Goal: Transaction & Acquisition: Download file/media

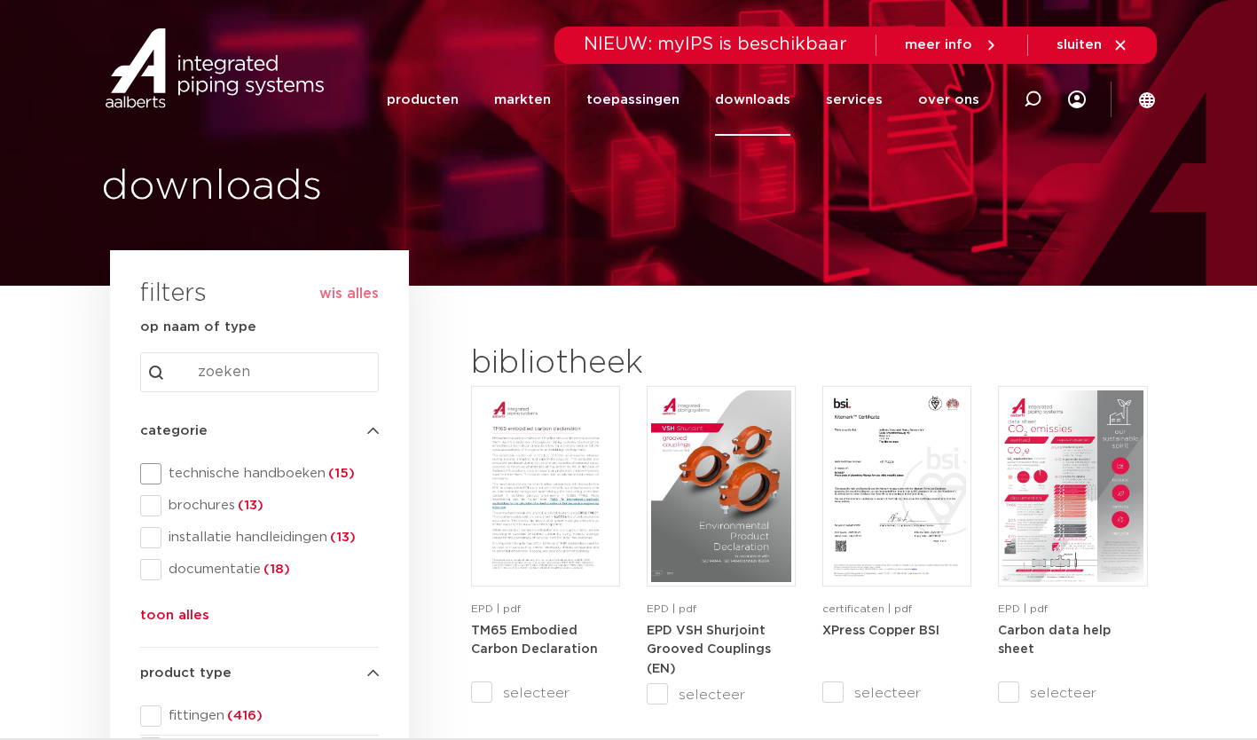
click at [148, 470] on span at bounding box center [150, 473] width 21 height 21
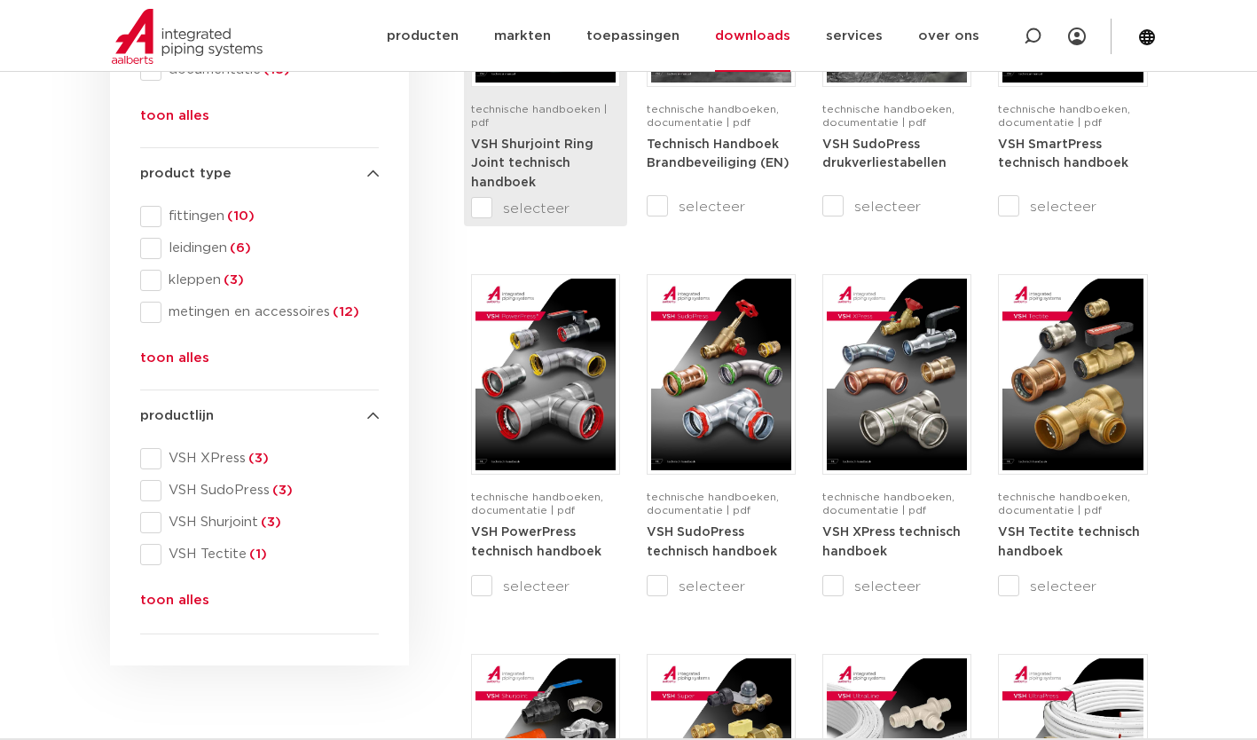
scroll to position [502, 0]
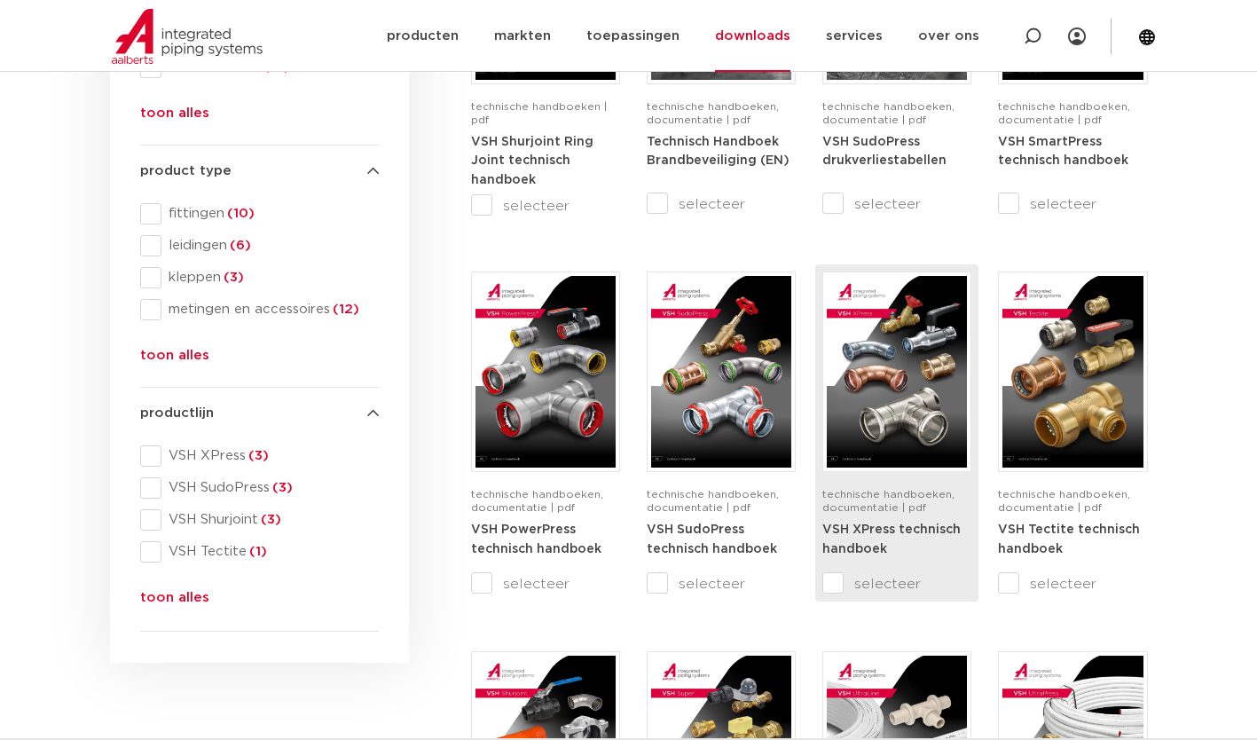
click at [902, 389] on img at bounding box center [897, 372] width 140 height 192
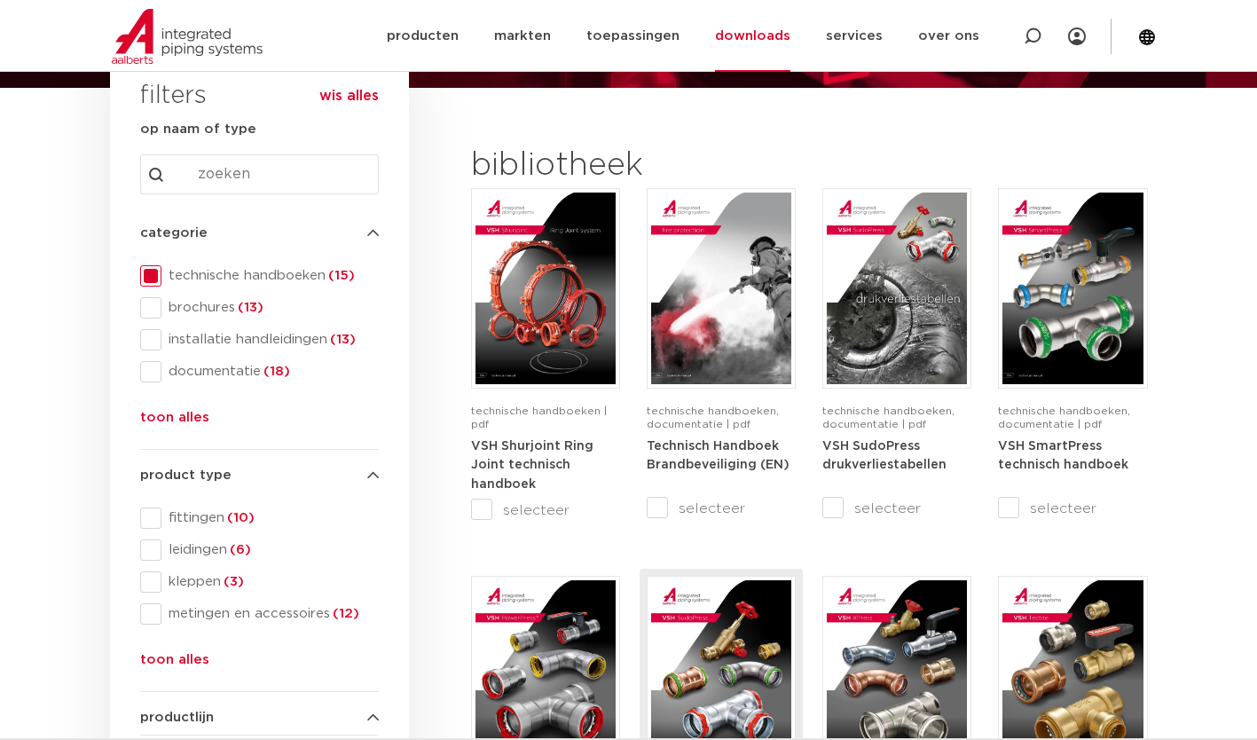
scroll to position [0, 0]
